Goal: Transaction & Acquisition: Purchase product/service

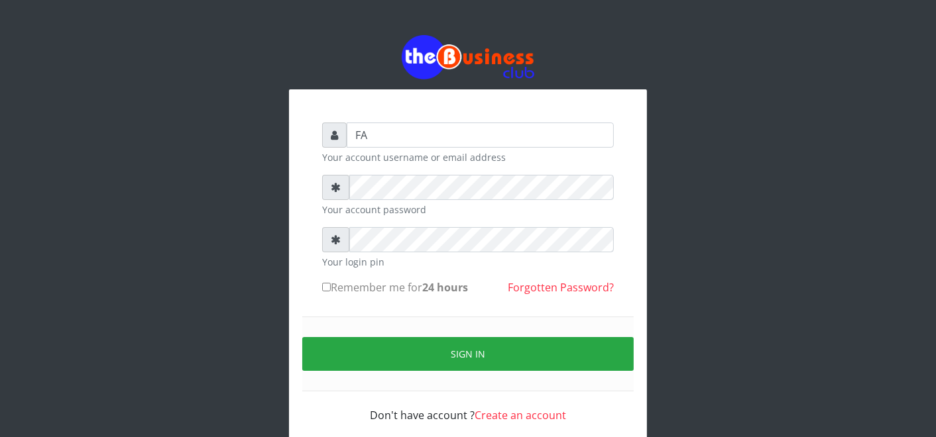
type input "F"
type input "father"
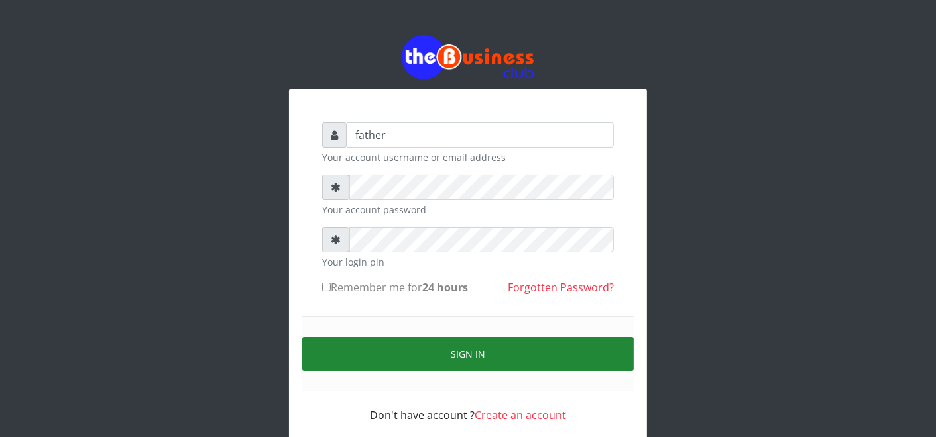
click at [461, 359] on button "Sign in" at bounding box center [467, 354] width 331 height 34
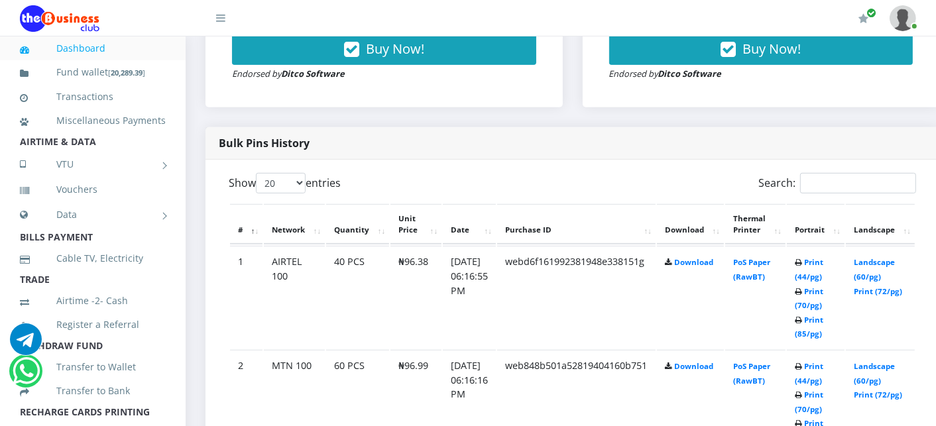
scroll to position [412, 0]
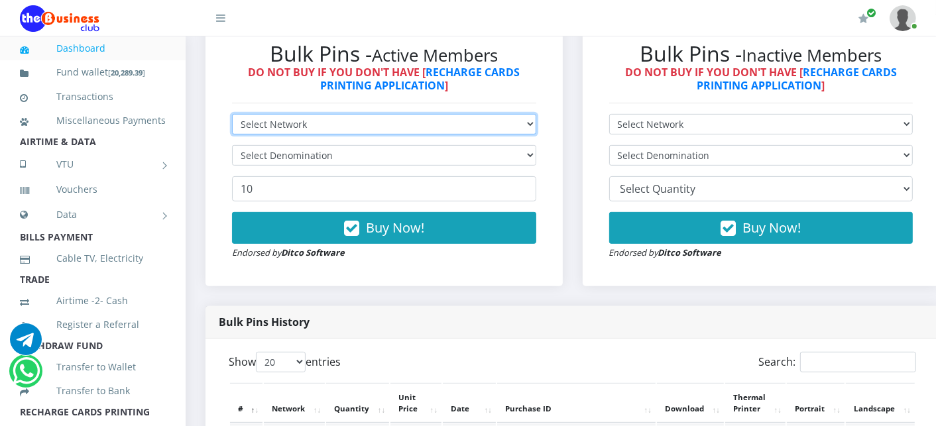
click at [262, 126] on select "Select Network MTN Globacom 9Mobile Airtel" at bounding box center [384, 124] width 304 height 21
select select "MTN"
click at [232, 115] on select "Select Network MTN Globacom 9Mobile Airtel" at bounding box center [384, 124] width 304 height 21
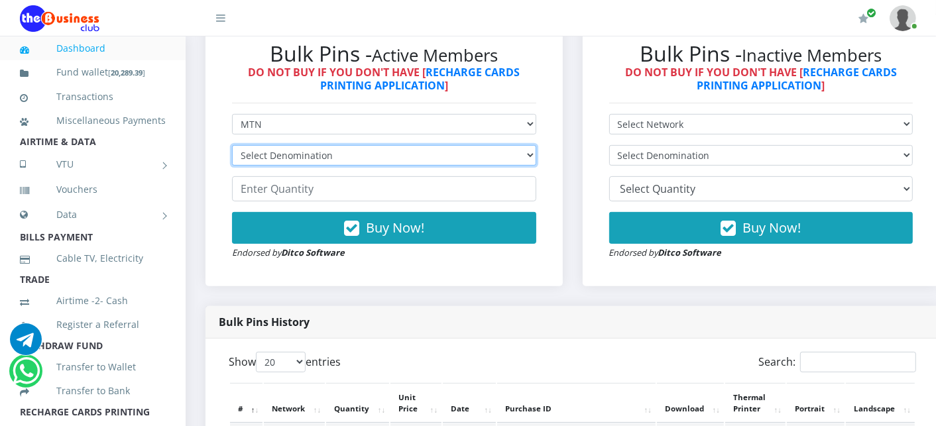
click at [263, 154] on select "Select Denomination MTN NGN100 - ₦96.99 MTN NGN200 - ₦193.98 MTN NGN400 - ₦387.…" at bounding box center [384, 155] width 304 height 21
select select "193.98-200"
click at [232, 146] on select "Select Denomination MTN NGN100 - ₦96.99 MTN NGN200 - ₦193.98 MTN NGN400 - ₦387.…" at bounding box center [384, 155] width 304 height 21
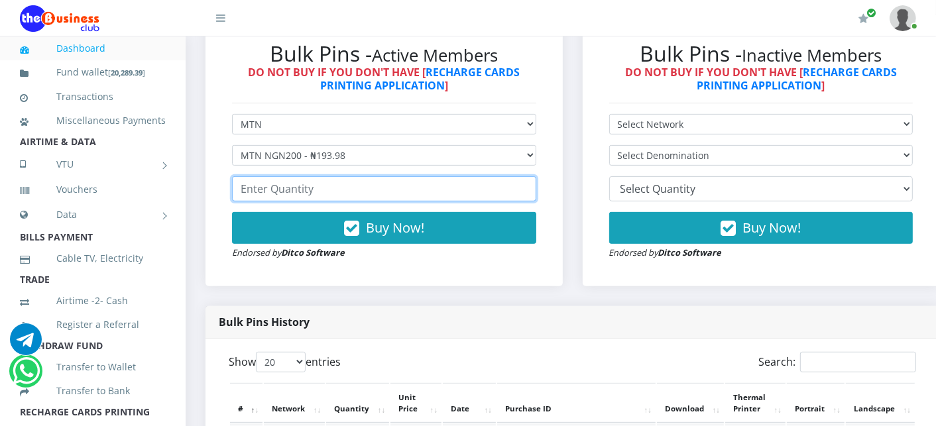
click at [268, 188] on input "number" at bounding box center [384, 188] width 304 height 25
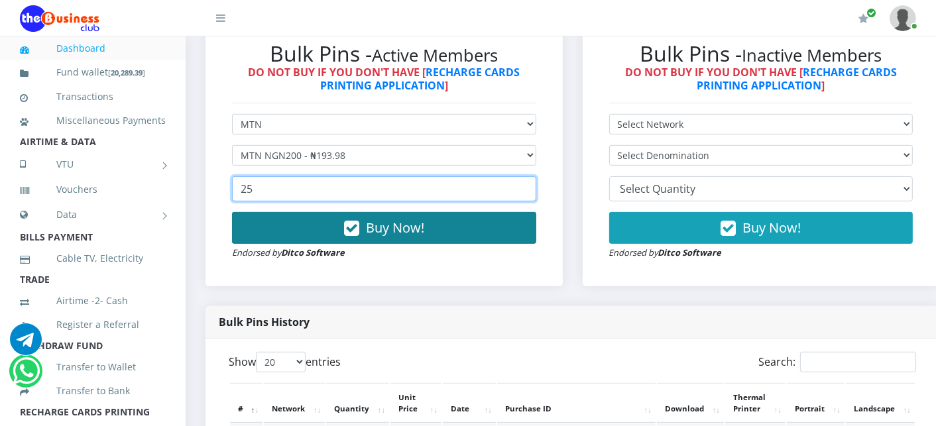
type input "25"
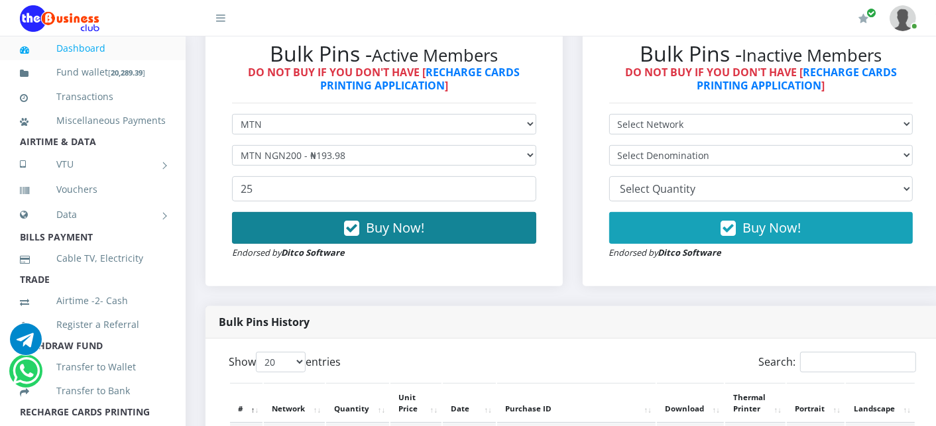
click at [269, 217] on button "Buy Now!" at bounding box center [384, 228] width 304 height 32
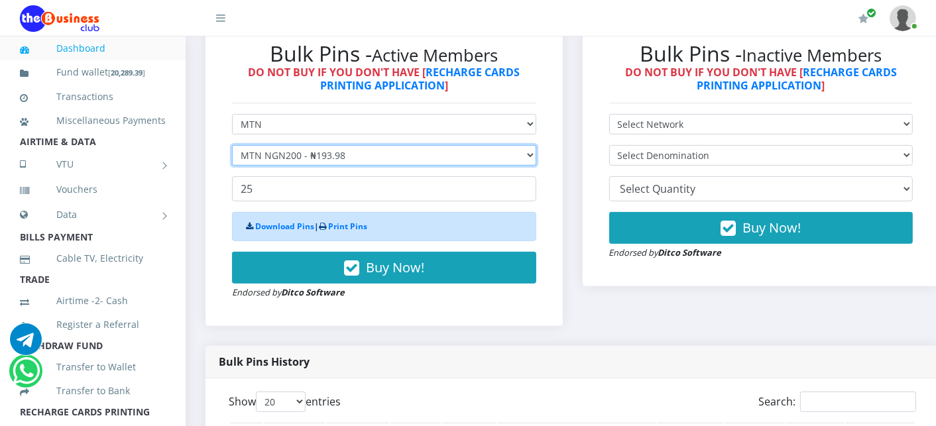
click at [306, 155] on select "Select Denomination MTN NGN100 - ₦96.99 MTN NGN200 - ₦193.98 MTN NGN400 - ₦387.…" at bounding box center [384, 155] width 304 height 21
select select "484.95-500"
click at [232, 146] on select "Select Denomination MTN NGN100 - ₦96.99 MTN NGN200 - ₦193.98 MTN NGN400 - ₦387.…" at bounding box center [384, 155] width 304 height 21
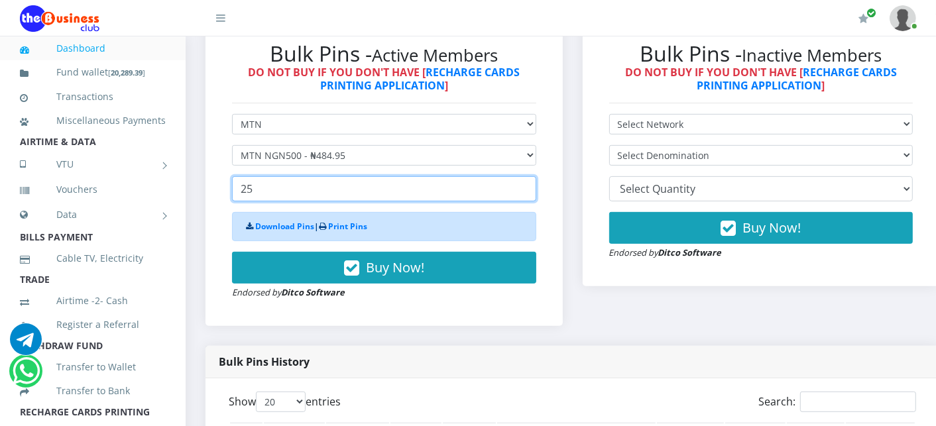
click at [262, 193] on input "25" at bounding box center [384, 188] width 304 height 25
type input "2"
type input "5"
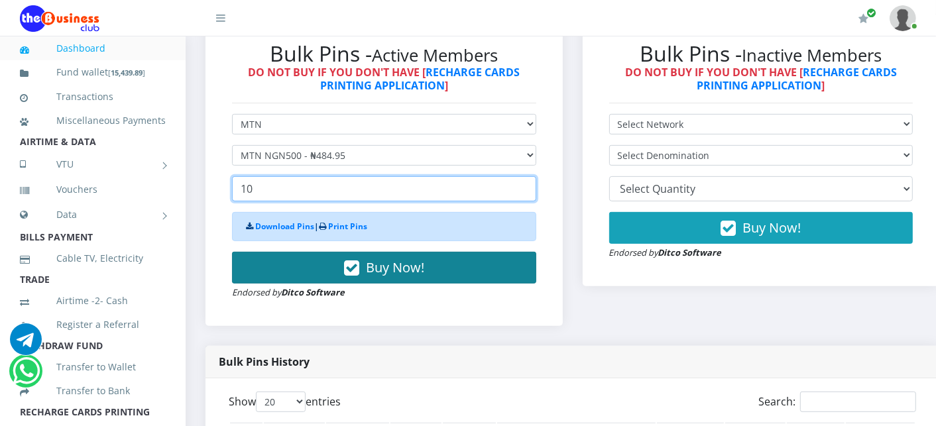
type input "10"
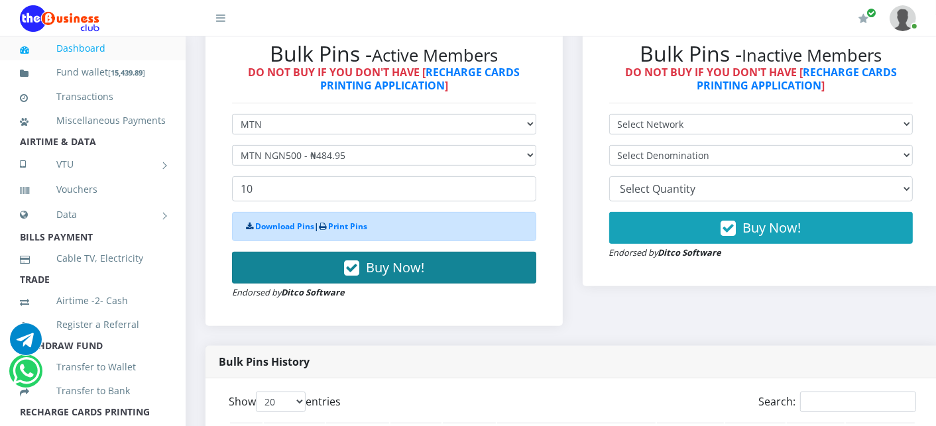
click at [277, 276] on button "Buy Now!" at bounding box center [384, 268] width 304 height 32
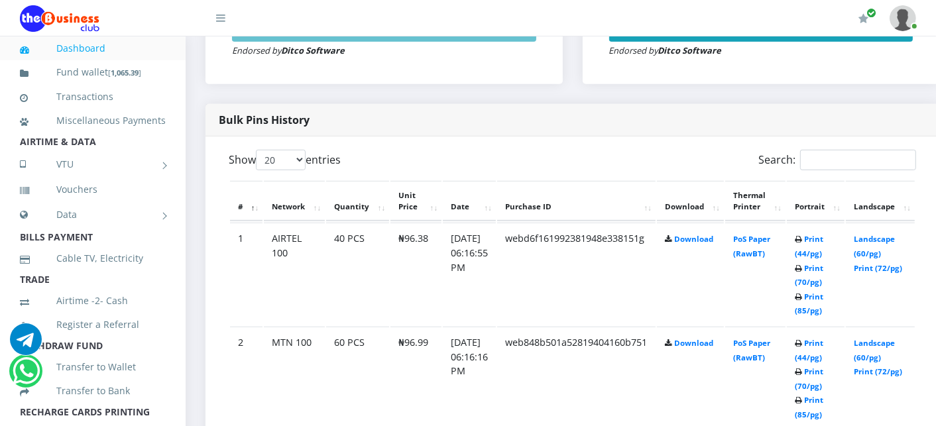
scroll to position [618, 0]
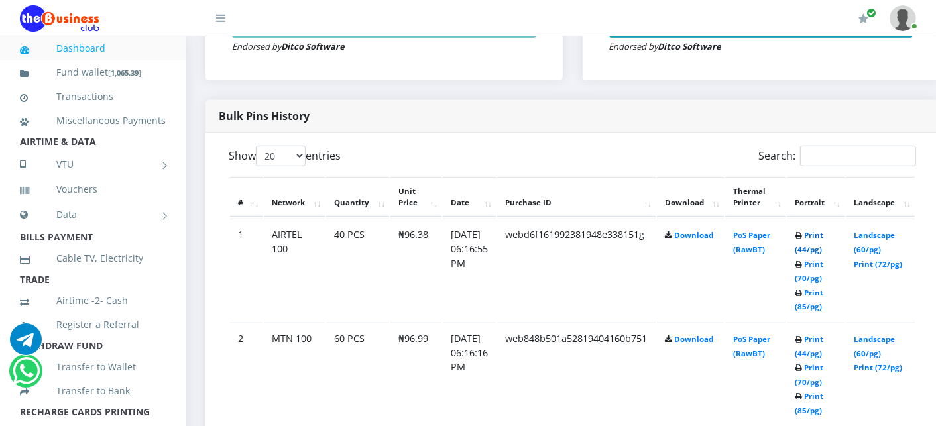
click at [823, 236] on link "Print (44/pg)" at bounding box center [809, 242] width 28 height 25
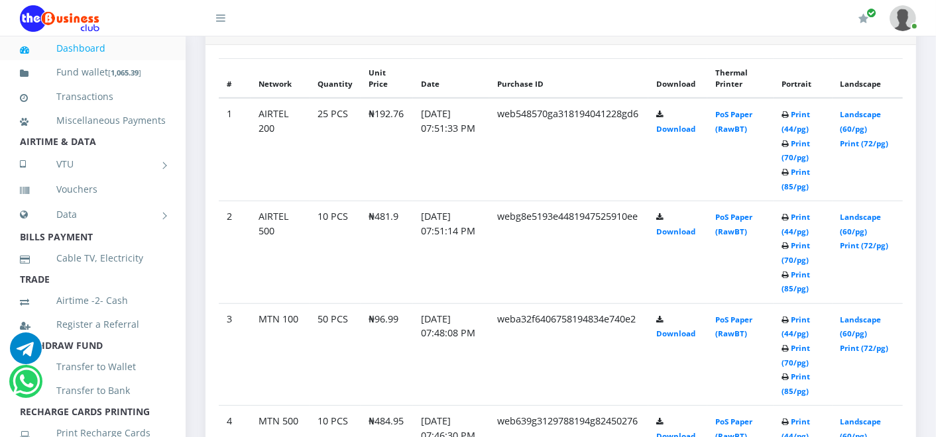
scroll to position [702, 0]
click at [810, 115] on link "Print (44/pg)" at bounding box center [795, 121] width 28 height 25
